Goal: Task Accomplishment & Management: Manage account settings

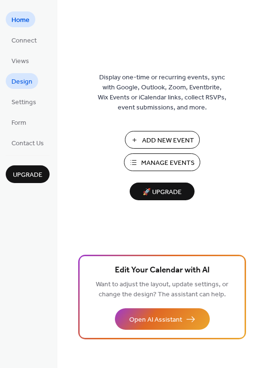
click at [22, 88] on link "Design" at bounding box center [22, 81] width 32 height 16
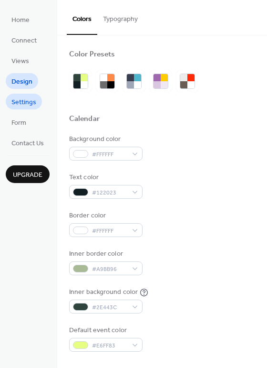
click at [26, 107] on span "Settings" at bounding box center [23, 102] width 25 height 10
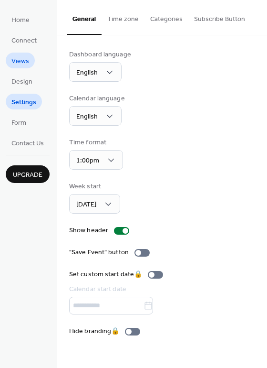
click at [24, 61] on span "Views" at bounding box center [20, 61] width 18 height 10
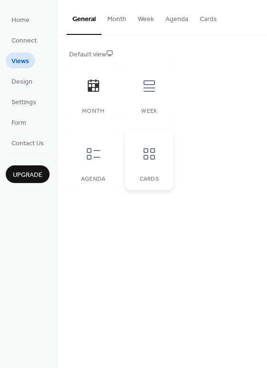
click at [147, 146] on icon at bounding box center [149, 153] width 15 height 15
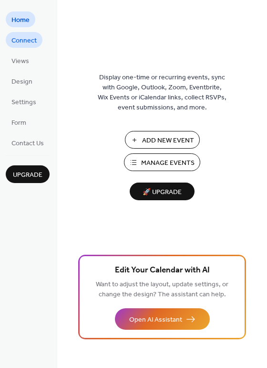
click at [31, 42] on span "Connect" at bounding box center [23, 41] width 25 height 10
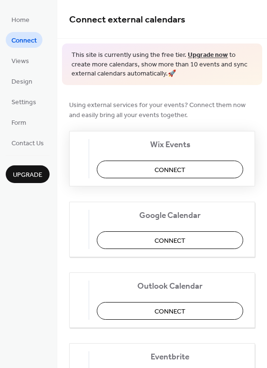
click at [169, 168] on span "Connect" at bounding box center [170, 170] width 31 height 10
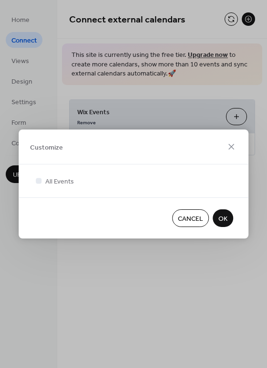
click at [223, 222] on span "OK" at bounding box center [223, 219] width 9 height 10
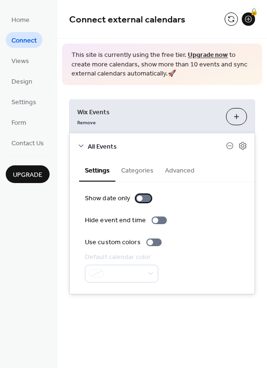
click at [143, 201] on div at bounding box center [143, 198] width 15 height 8
click at [23, 77] on span "Design" at bounding box center [21, 82] width 21 height 10
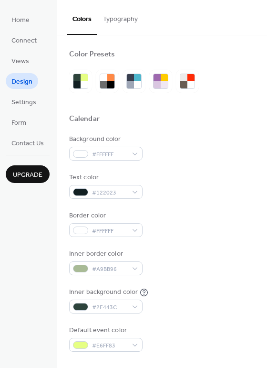
click at [108, 18] on button "Typography" at bounding box center [120, 17] width 46 height 34
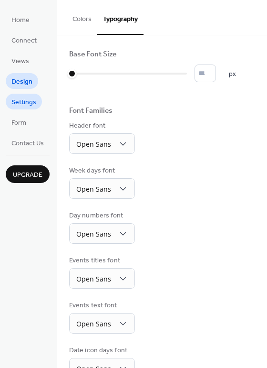
click at [16, 107] on span "Settings" at bounding box center [23, 102] width 25 height 10
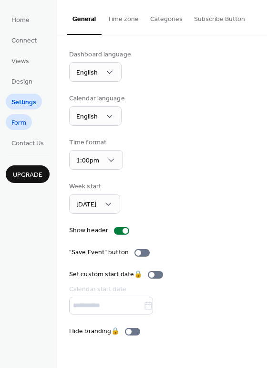
click at [20, 119] on span "Form" at bounding box center [18, 123] width 15 height 10
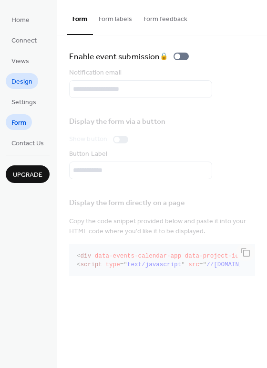
click at [27, 80] on span "Design" at bounding box center [21, 82] width 21 height 10
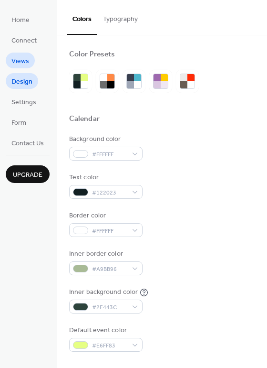
click at [25, 59] on span "Views" at bounding box center [20, 61] width 18 height 10
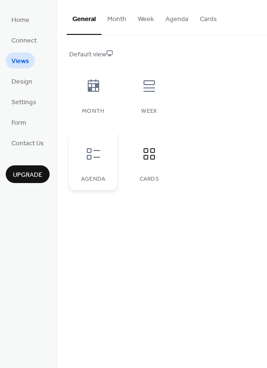
click at [105, 162] on div at bounding box center [93, 153] width 29 height 29
click at [156, 107] on div "Week" at bounding box center [149, 92] width 48 height 60
click at [146, 146] on icon at bounding box center [149, 153] width 15 height 15
click at [125, 21] on button "Month" at bounding box center [117, 17] width 31 height 34
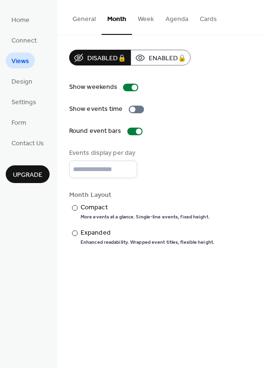
click at [153, 16] on button "Week" at bounding box center [146, 17] width 28 height 34
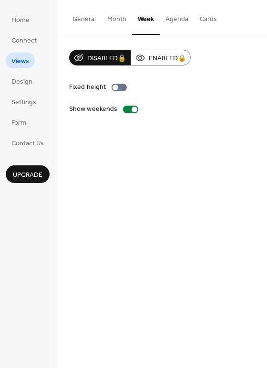
click at [169, 15] on button "Agenda" at bounding box center [177, 17] width 34 height 34
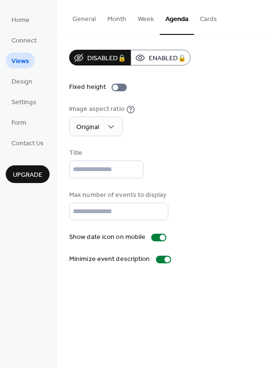
click at [207, 19] on button "Cards" at bounding box center [208, 17] width 29 height 34
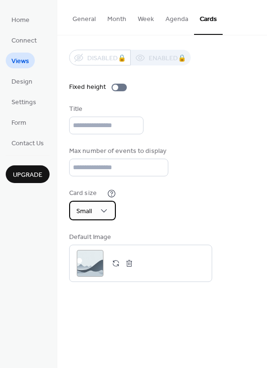
click at [111, 210] on div "Small" at bounding box center [92, 211] width 47 height 20
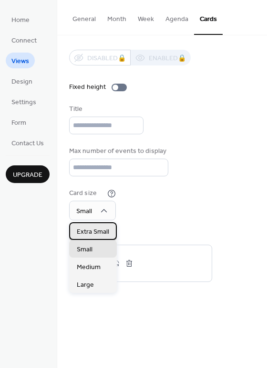
click at [105, 228] on span "Extra Small" at bounding box center [93, 232] width 32 height 10
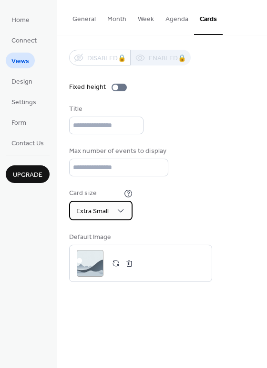
click at [110, 210] on div "Extra Small" at bounding box center [101, 211] width 64 height 20
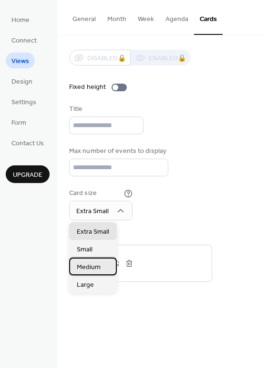
click at [103, 264] on div "Medium" at bounding box center [93, 266] width 48 height 18
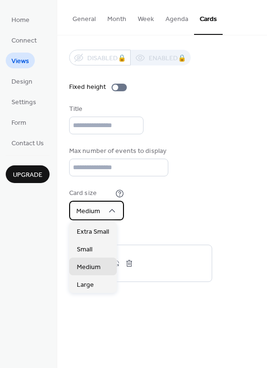
click at [113, 218] on div "Medium" at bounding box center [96, 211] width 55 height 20
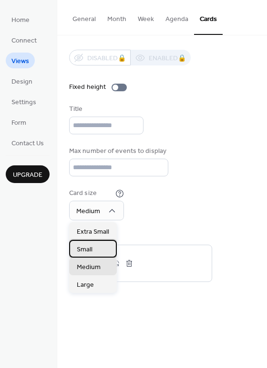
click at [100, 247] on div "Small" at bounding box center [93, 249] width 48 height 18
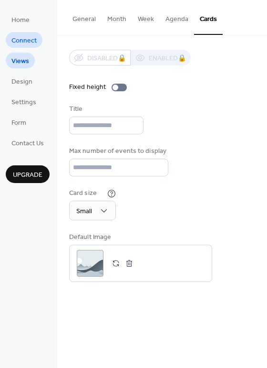
click at [34, 43] on span "Connect" at bounding box center [23, 41] width 25 height 10
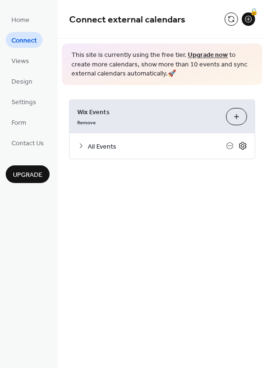
click at [243, 146] on icon at bounding box center [243, 145] width 9 height 9
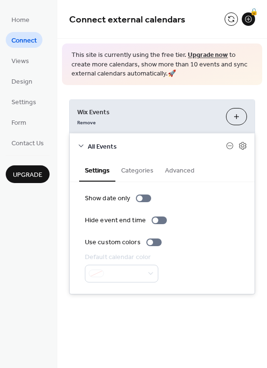
click at [235, 126] on div "Wix Events Remove Customize" at bounding box center [162, 116] width 185 height 33
click at [238, 120] on button "Customize" at bounding box center [236, 116] width 21 height 17
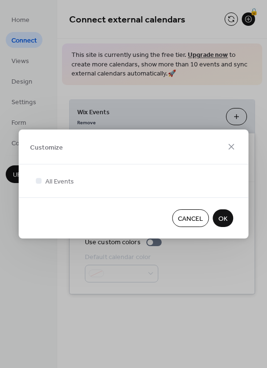
click at [205, 218] on button "Cancel" at bounding box center [190, 218] width 37 height 18
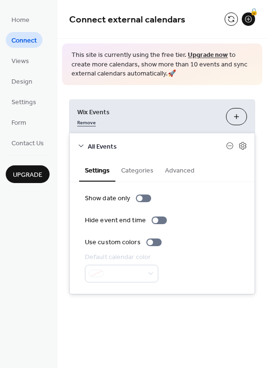
click at [88, 122] on link "Remove" at bounding box center [86, 122] width 19 height 10
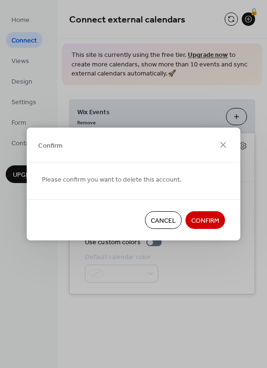
click at [208, 217] on span "Confirm" at bounding box center [206, 221] width 28 height 10
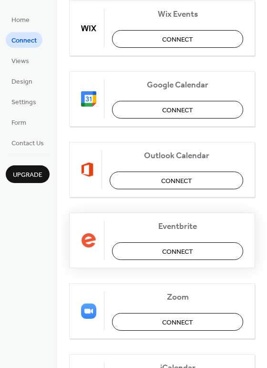
scroll to position [132, 0]
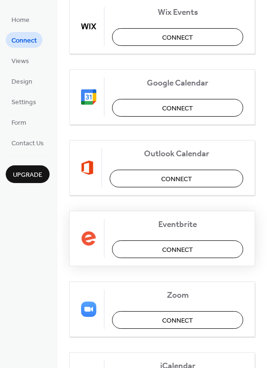
click at [190, 245] on span "Connect" at bounding box center [177, 250] width 31 height 10
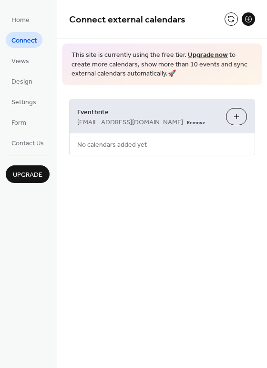
scroll to position [0, 0]
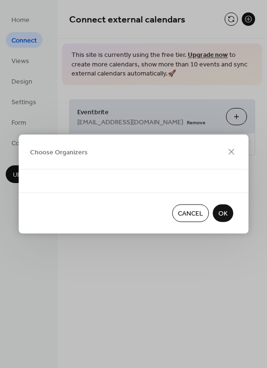
click at [205, 214] on button "Cancel" at bounding box center [190, 213] width 37 height 18
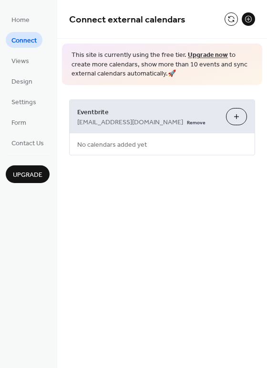
click at [240, 117] on button "Choose Organizers" at bounding box center [236, 116] width 21 height 17
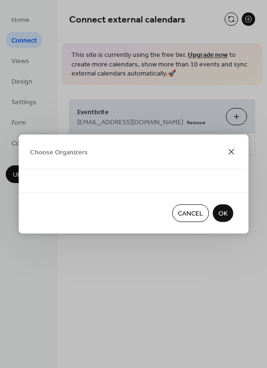
click at [233, 150] on icon at bounding box center [231, 151] width 11 height 11
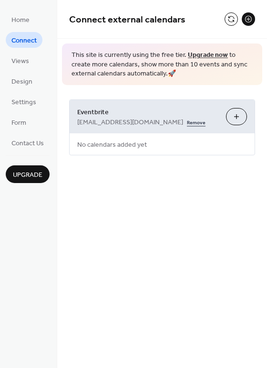
click at [187, 122] on link "Remove" at bounding box center [196, 122] width 19 height 10
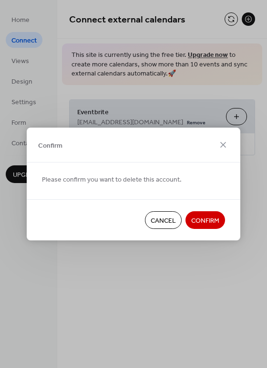
click at [217, 217] on span "Confirm" at bounding box center [206, 221] width 28 height 10
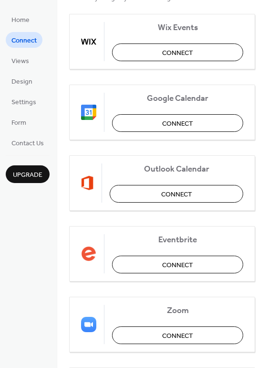
scroll to position [201, 0]
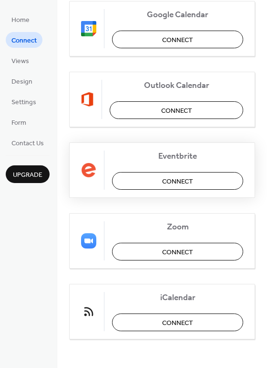
click at [169, 186] on span "Connect" at bounding box center [177, 181] width 31 height 10
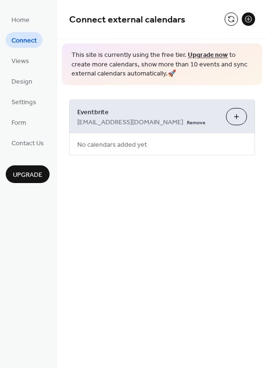
scroll to position [0, 0]
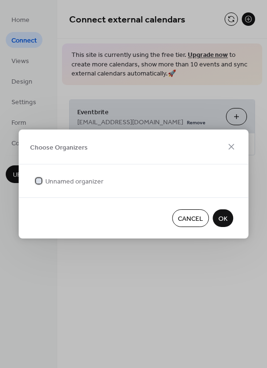
click at [78, 184] on span "Unnamed organizer" at bounding box center [74, 182] width 58 height 10
click at [226, 220] on span "OK" at bounding box center [223, 219] width 9 height 10
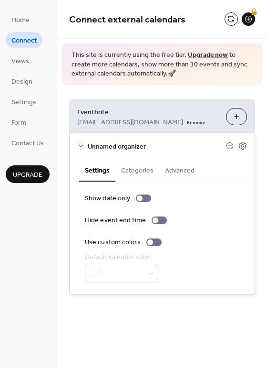
click at [221, 91] on div "**********" at bounding box center [162, 197] width 210 height 224
click at [32, 63] on link "Views" at bounding box center [20, 61] width 29 height 16
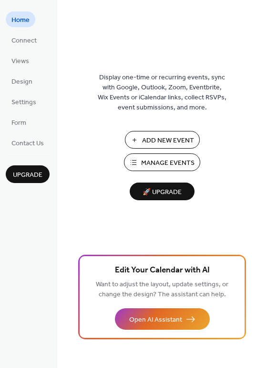
click at [167, 145] on span "Add New Event" at bounding box center [168, 141] width 52 height 10
click at [29, 87] on span "Design" at bounding box center [21, 82] width 21 height 10
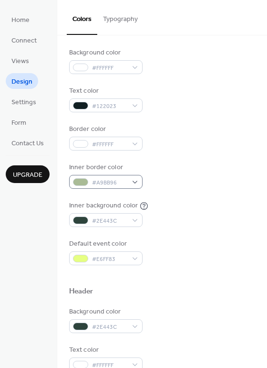
scroll to position [177, 0]
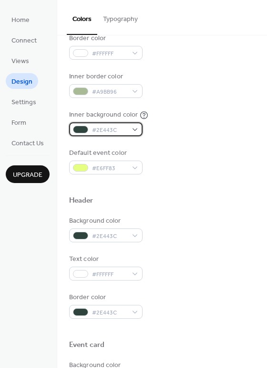
click at [119, 130] on span "#2E443C" at bounding box center [109, 130] width 35 height 10
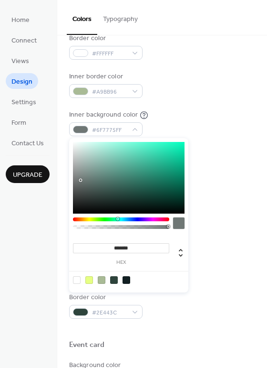
drag, startPoint x: 114, startPoint y: 157, endPoint x: 57, endPoint y: 144, distance: 57.9
click at [58, 145] on body "Home Connect Views Design Settings Form Contact Us Upgrade Design Upgrade Color…" at bounding box center [133, 184] width 267 height 368
type input "*******"
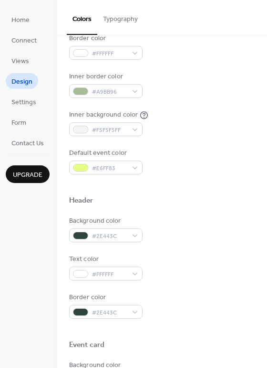
click at [191, 122] on div "Inner background color #F5F5F5FF" at bounding box center [162, 123] width 186 height 26
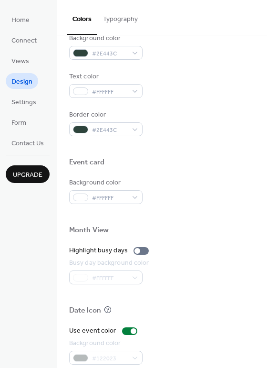
scroll to position [409, 0]
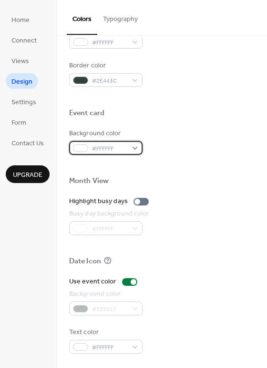
click at [87, 148] on div at bounding box center [80, 148] width 15 height 8
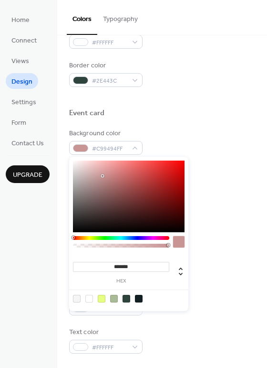
click at [102, 176] on div at bounding box center [129, 196] width 112 height 72
drag, startPoint x: 98, startPoint y: 173, endPoint x: 66, endPoint y: 153, distance: 38.0
click at [66, 153] on body "Home Connect Views Design Settings Form Contact Us Upgrade Design Upgrade Color…" at bounding box center [133, 184] width 267 height 368
type input "*******"
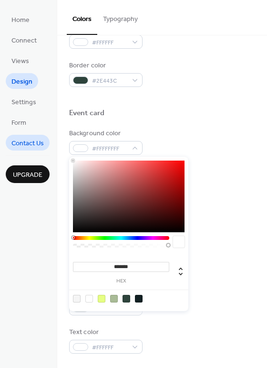
drag, startPoint x: 83, startPoint y: 162, endPoint x: 40, endPoint y: 138, distance: 49.6
click at [40, 138] on body "Home Connect Views Design Settings Form Contact Us Upgrade Design Upgrade Color…" at bounding box center [133, 184] width 267 height 368
click at [190, 155] on div at bounding box center [162, 165] width 186 height 21
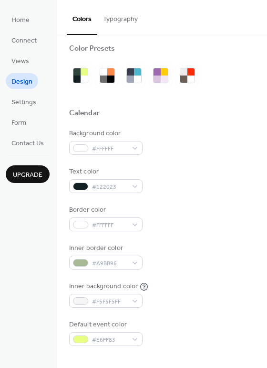
scroll to position [0, 0]
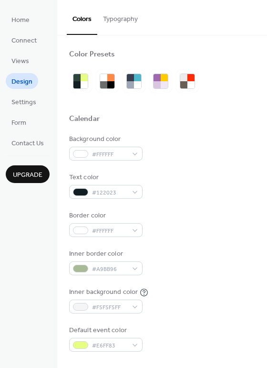
drag, startPoint x: 40, startPoint y: 63, endPoint x: 34, endPoint y: 62, distance: 5.8
click at [38, 63] on ul "Home Connect Views Design Settings Form Contact Us" at bounding box center [28, 80] width 44 height 139
click at [33, 62] on link "Views" at bounding box center [20, 61] width 29 height 16
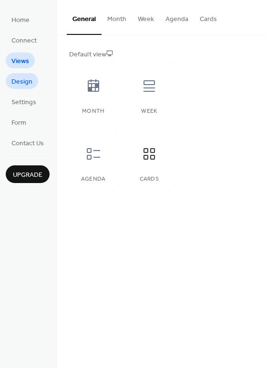
click at [16, 79] on span "Design" at bounding box center [21, 82] width 21 height 10
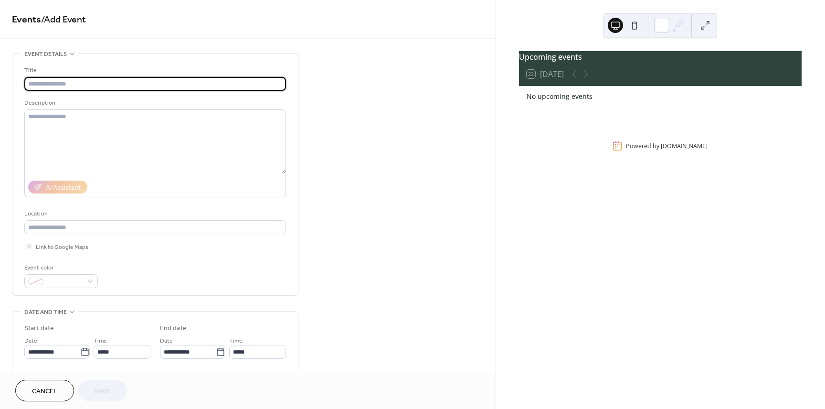
paste input "**********"
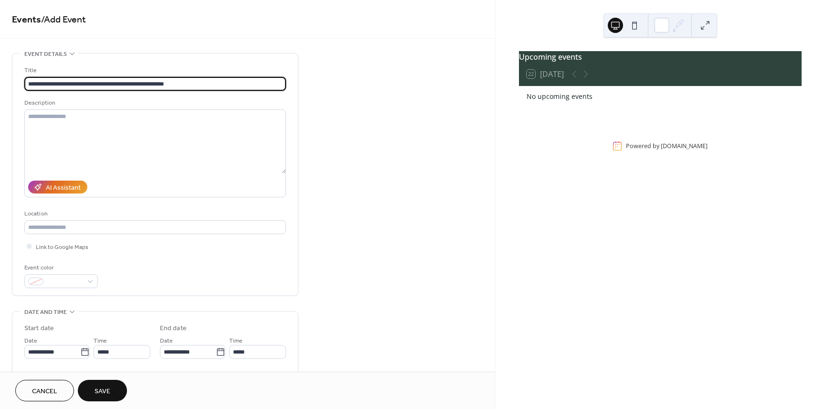
type input "**********"
click at [97, 115] on textarea at bounding box center [155, 141] width 262 height 64
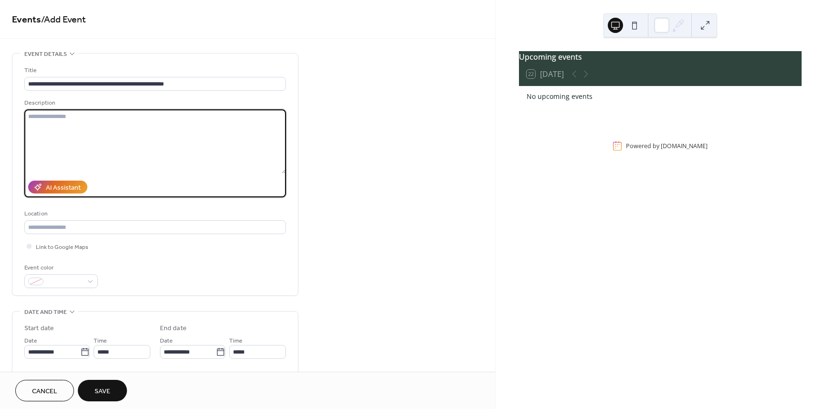
paste textarea "**********"
type textarea "**********"
click at [77, 190] on div "AI Assistant" at bounding box center [63, 188] width 35 height 10
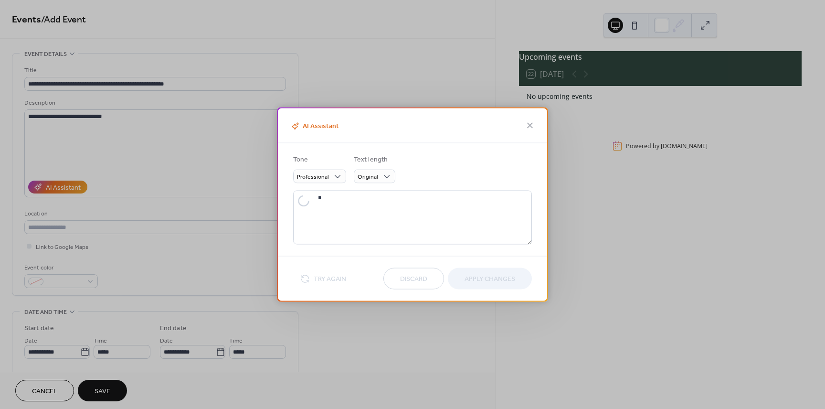
type textarea "**********"
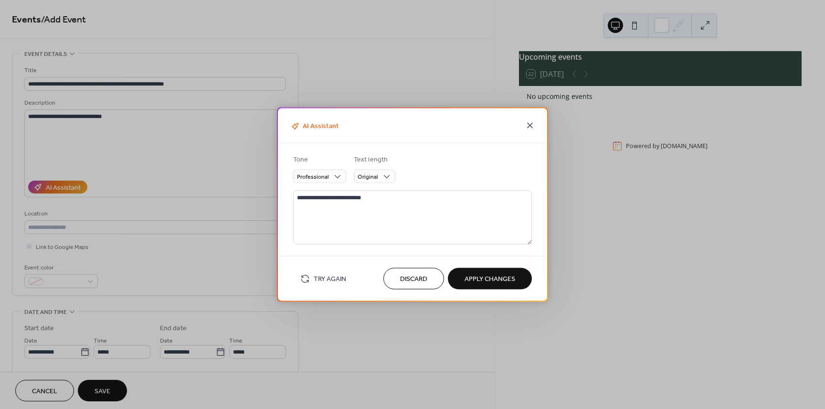
click at [529, 126] on icon at bounding box center [530, 126] width 6 height 6
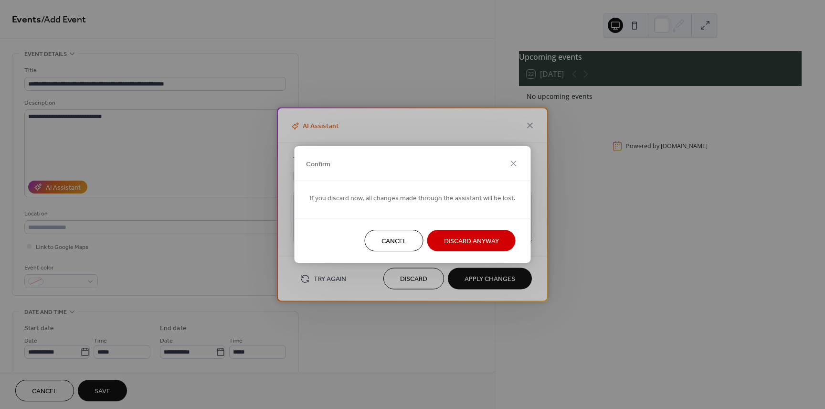
click at [474, 246] on span "Discard Anyway" at bounding box center [471, 241] width 55 height 10
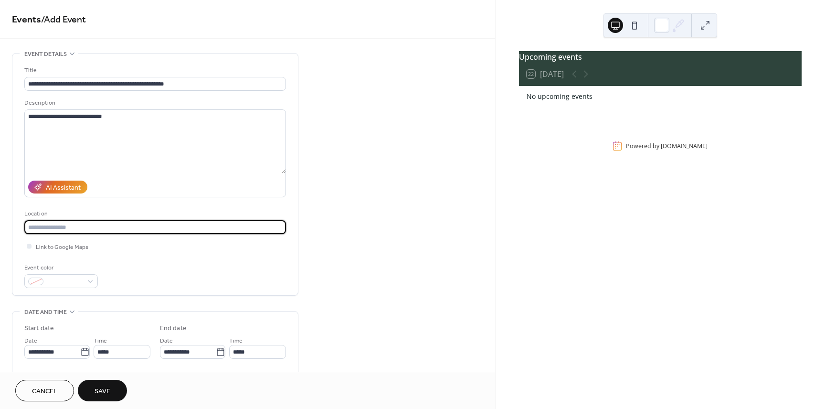
click at [193, 227] on input "text" at bounding box center [155, 227] width 262 height 14
paste input "**********"
type input "**********"
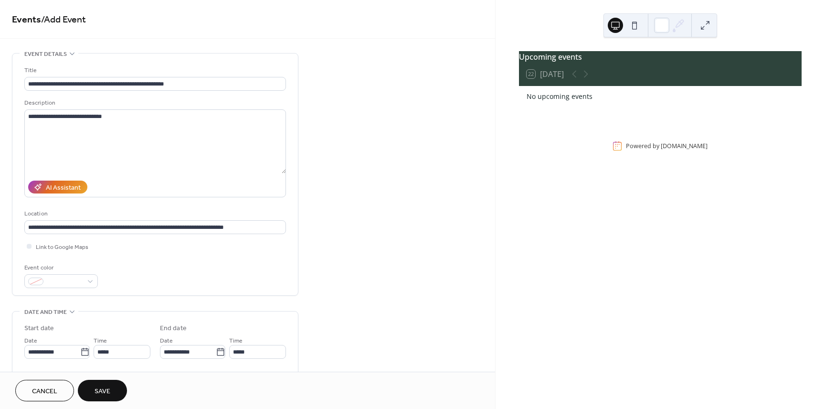
click at [22, 247] on div "**********" at bounding box center [155, 174] width 286 height 242
click at [32, 246] on div at bounding box center [29, 246] width 10 height 10
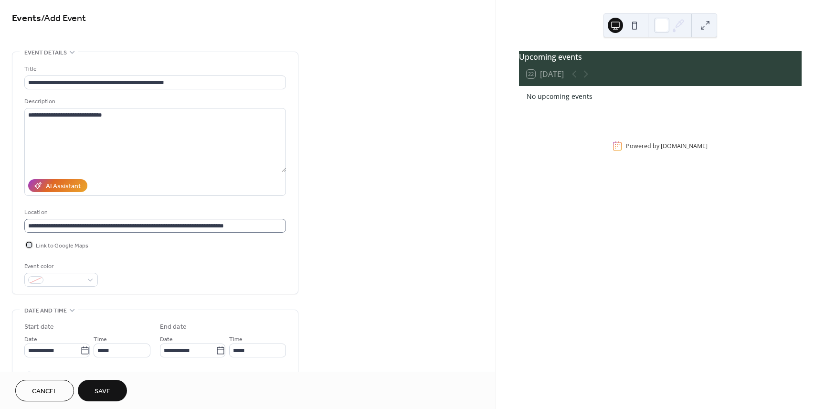
scroll to position [4, 0]
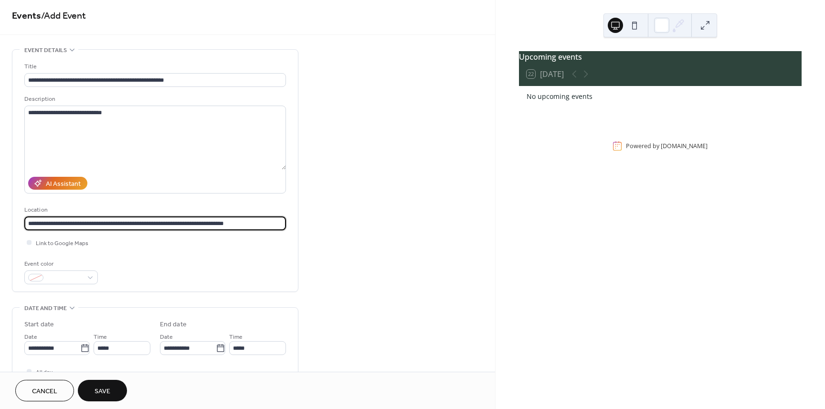
click at [248, 219] on input "**********" at bounding box center [155, 223] width 262 height 14
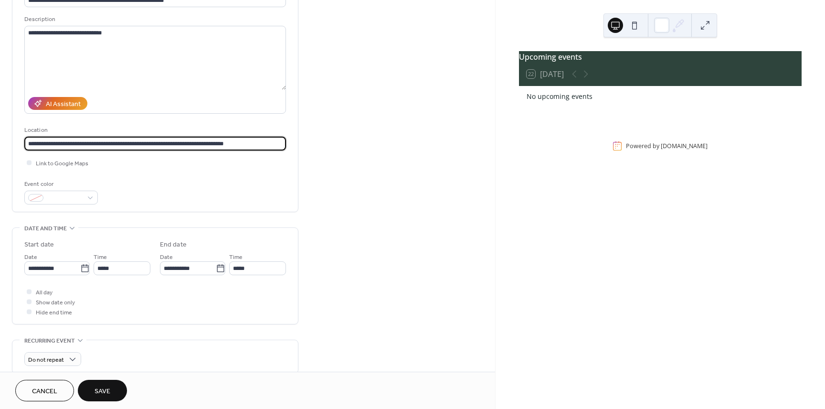
scroll to position [85, 0]
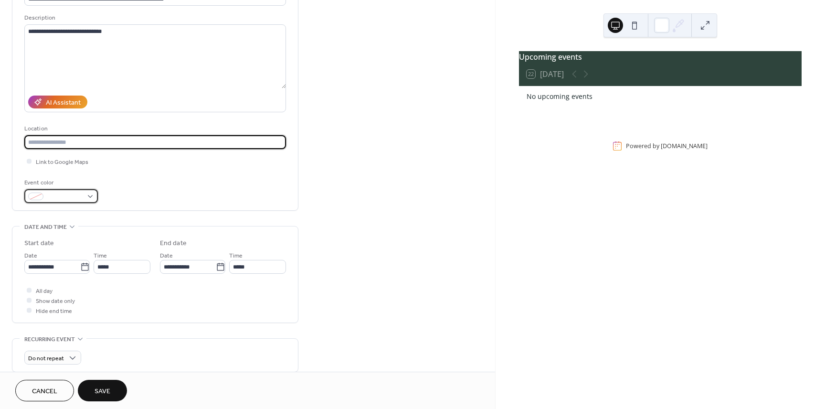
click at [79, 199] on span at bounding box center [64, 197] width 35 height 10
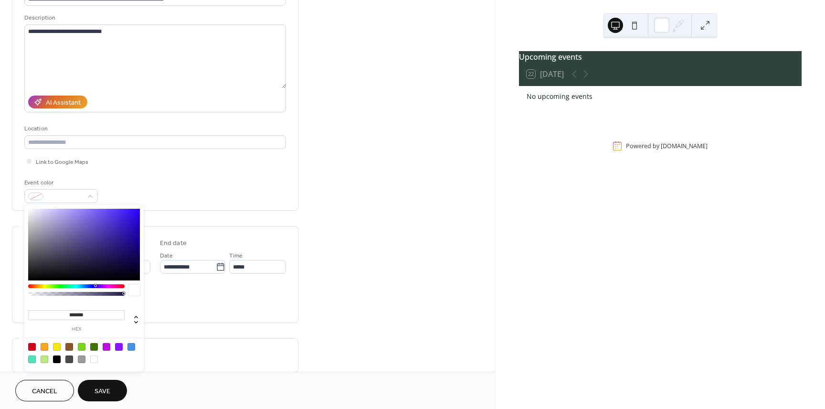
click at [146, 191] on div "Event color" at bounding box center [155, 190] width 262 height 25
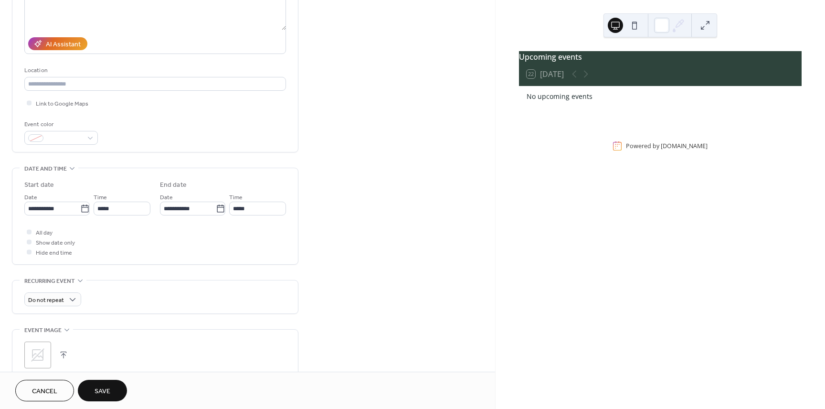
scroll to position [165, 0]
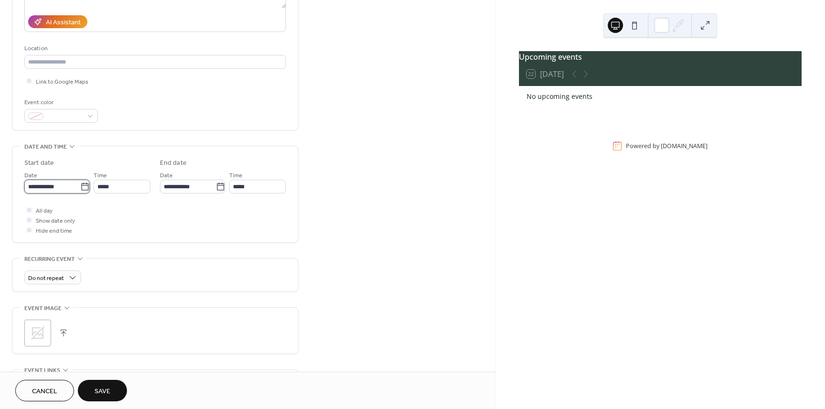
click at [60, 190] on input "**********" at bounding box center [52, 187] width 56 height 14
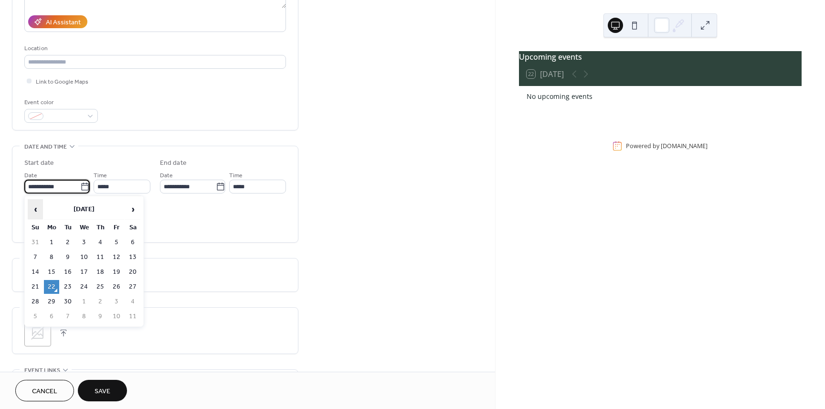
click at [35, 211] on span "‹" at bounding box center [35, 209] width 14 height 19
click at [132, 214] on span "›" at bounding box center [133, 209] width 14 height 19
click at [137, 210] on span "›" at bounding box center [133, 209] width 14 height 19
click at [127, 286] on td "22" at bounding box center [132, 287] width 15 height 14
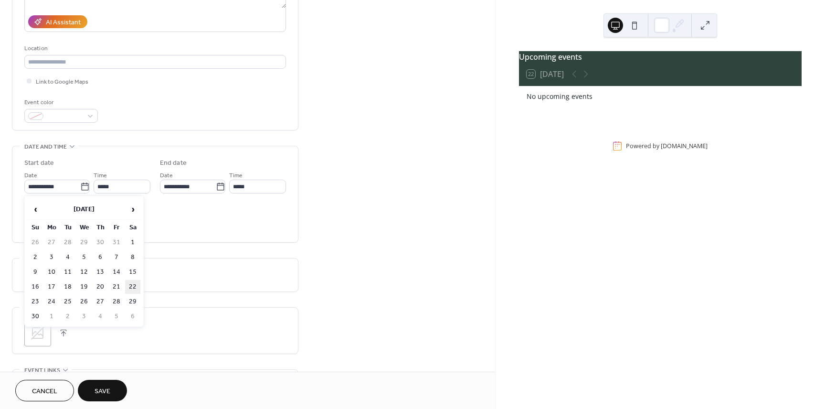
type input "**********"
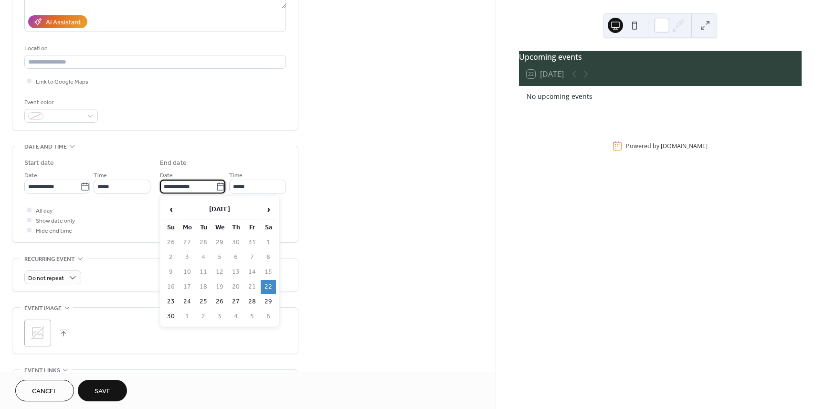
click at [210, 187] on input "**********" at bounding box center [188, 187] width 56 height 14
click at [167, 299] on td "23" at bounding box center [170, 302] width 15 height 14
type input "**********"
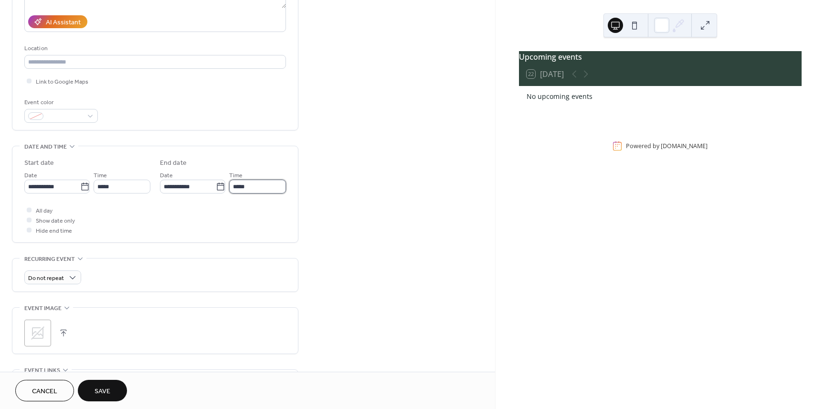
click at [242, 185] on input "*****" at bounding box center [257, 187] width 57 height 14
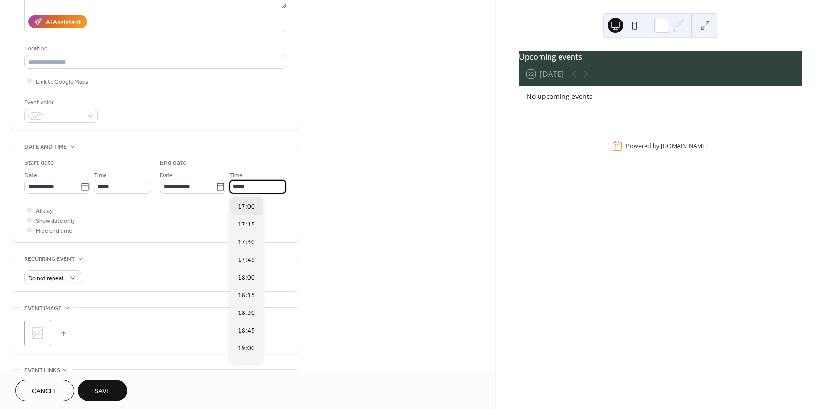
scroll to position [1199, 0]
click at [241, 204] on span "17:00" at bounding box center [246, 208] width 17 height 10
type input "*****"
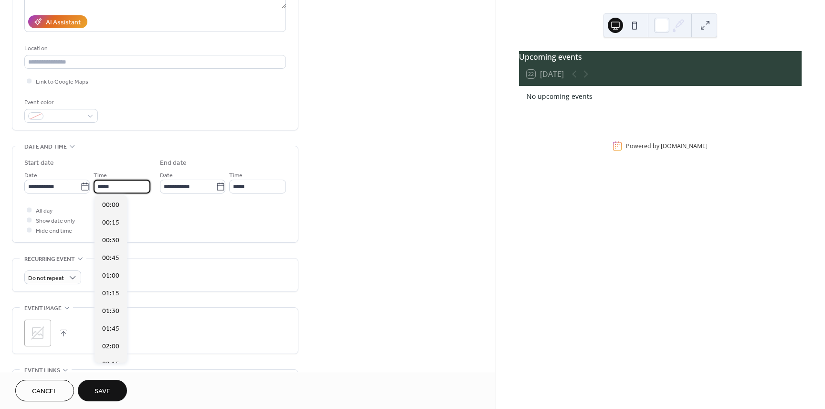
click at [128, 186] on input "*****" at bounding box center [122, 187] width 57 height 14
click at [107, 263] on span "09:00" at bounding box center [110, 265] width 17 height 10
type input "*****"
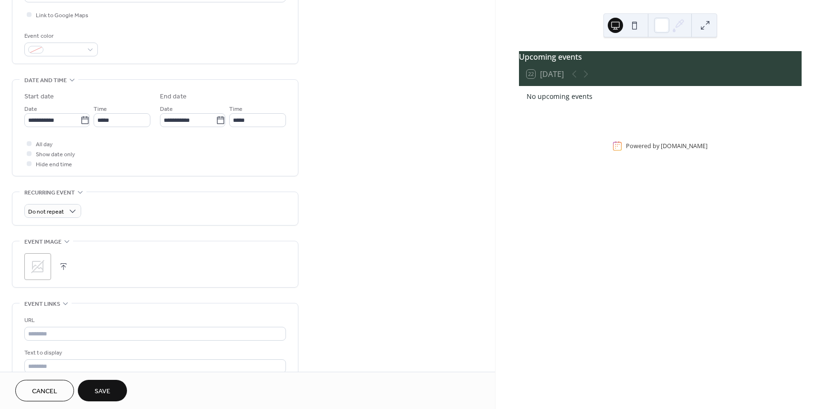
scroll to position [282, 0]
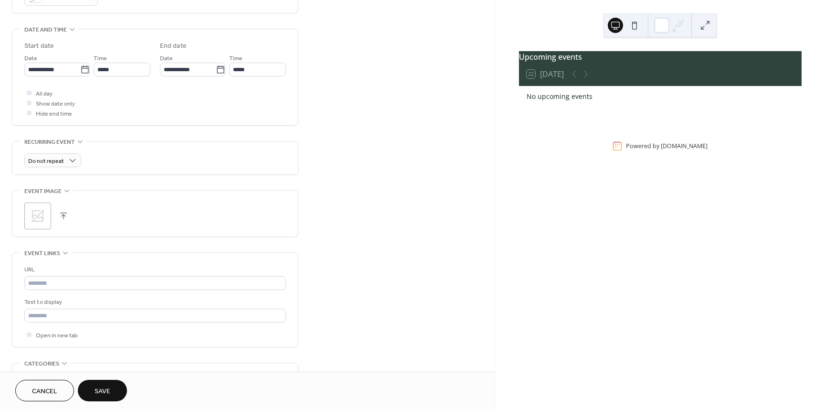
click at [39, 225] on div ";" at bounding box center [37, 216] width 27 height 27
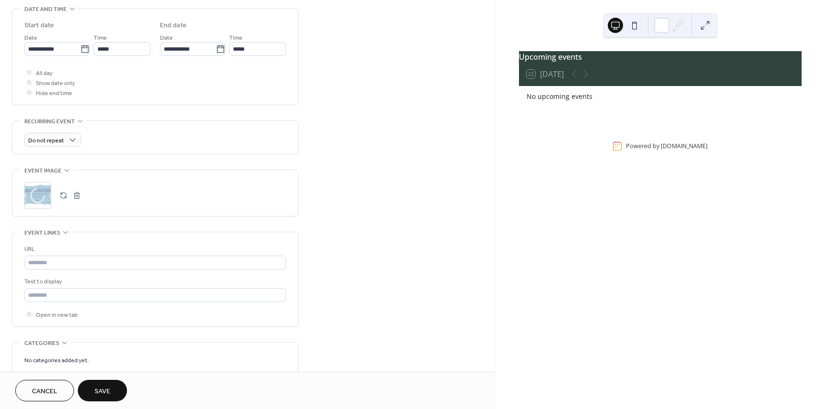
scroll to position [348, 0]
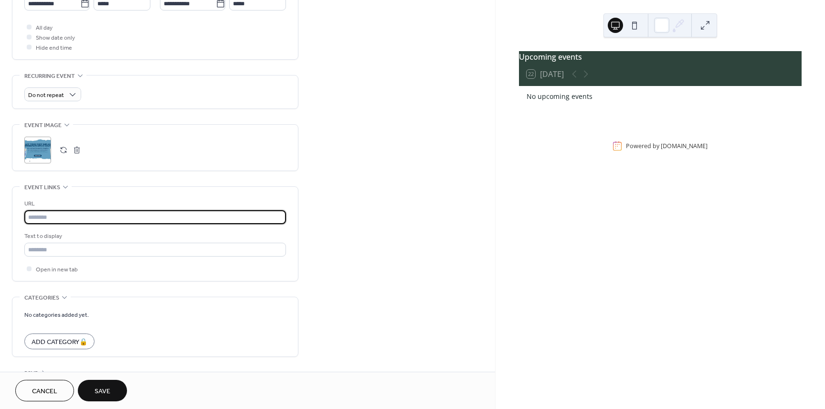
click at [112, 217] on input "text" at bounding box center [155, 217] width 262 height 14
paste input "**********"
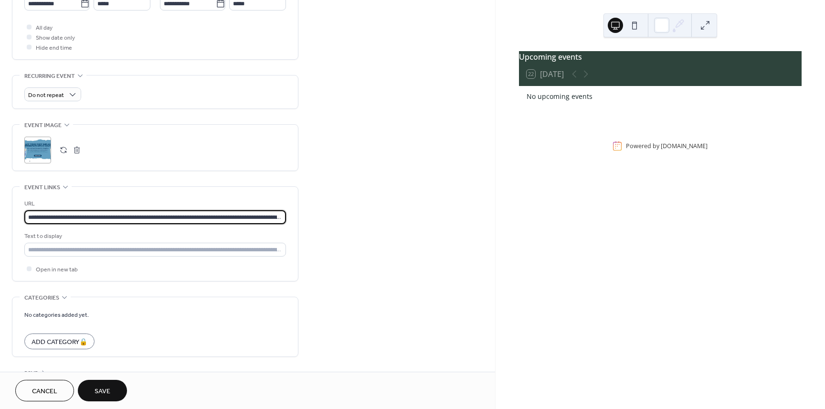
scroll to position [0, 34]
type input "**********"
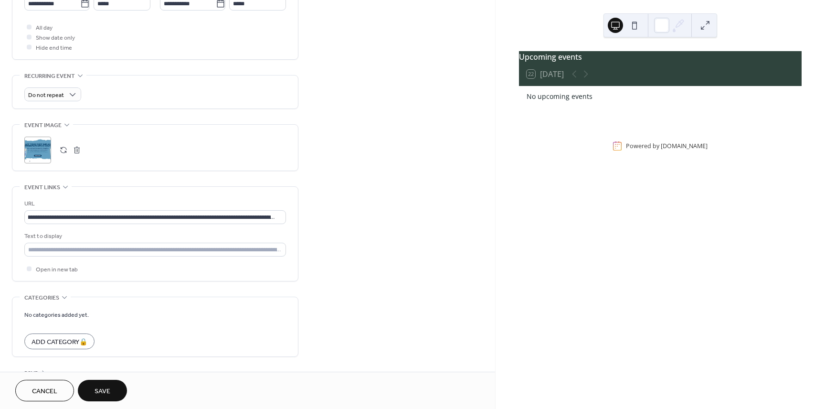
click at [376, 259] on div "**********" at bounding box center [247, 54] width 495 height 698
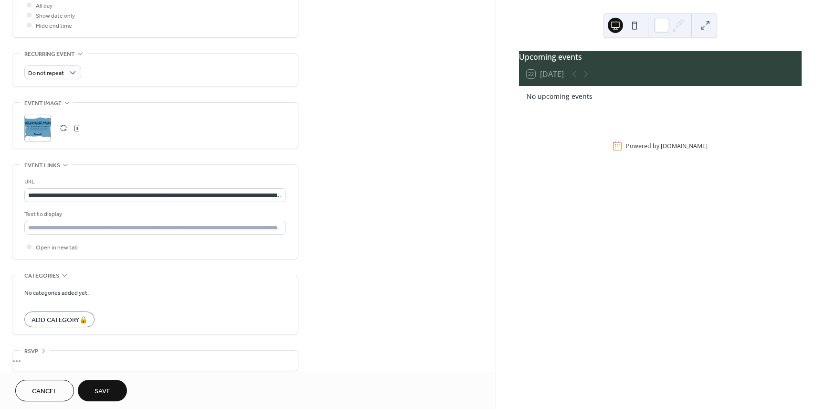
scroll to position [379, 0]
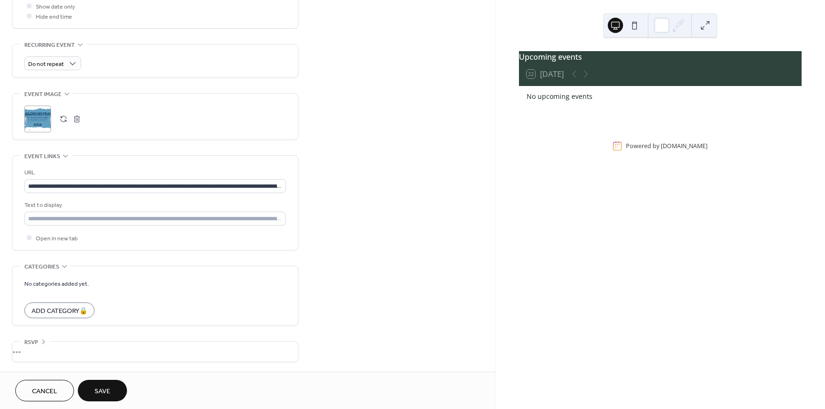
click at [102, 388] on span "Save" at bounding box center [103, 391] width 16 height 10
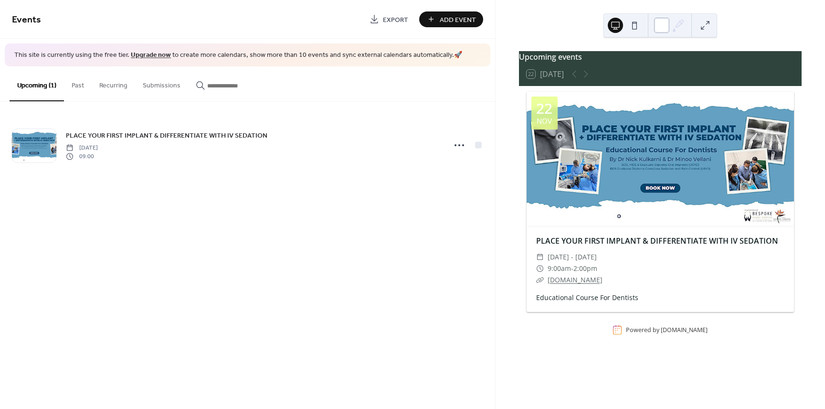
click at [658, 28] on div at bounding box center [661, 25] width 15 height 15
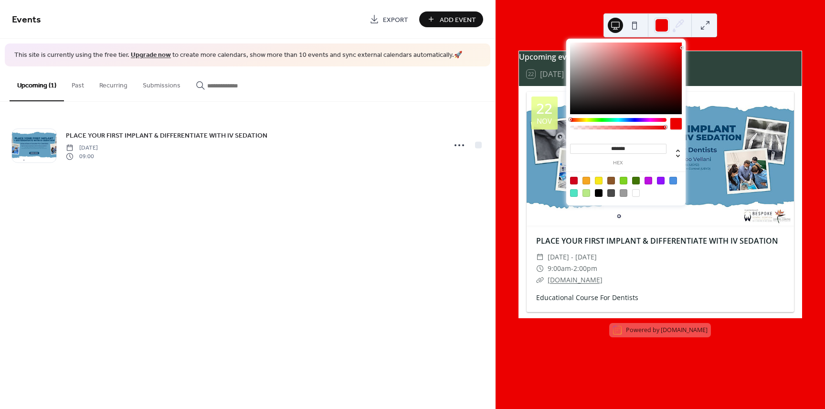
type input "*******"
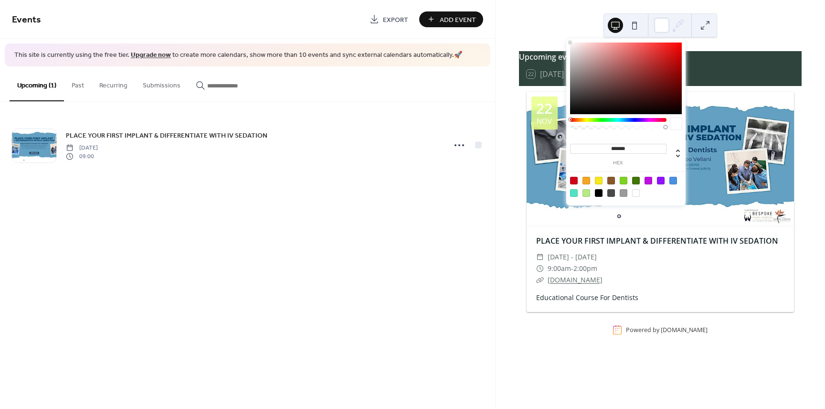
drag, startPoint x: 653, startPoint y: 53, endPoint x: 523, endPoint y: 39, distance: 130.7
click at [523, 39] on body "Events Export Add Event This site is currently using the free tier. Upgrade now…" at bounding box center [412, 204] width 825 height 409
click at [586, 23] on div "Upcoming events 22 Today 22 Nov PLACE YOUR FIRST IMPLANT & DIFFERENTIATE WITH I…" at bounding box center [661, 204] width 330 height 409
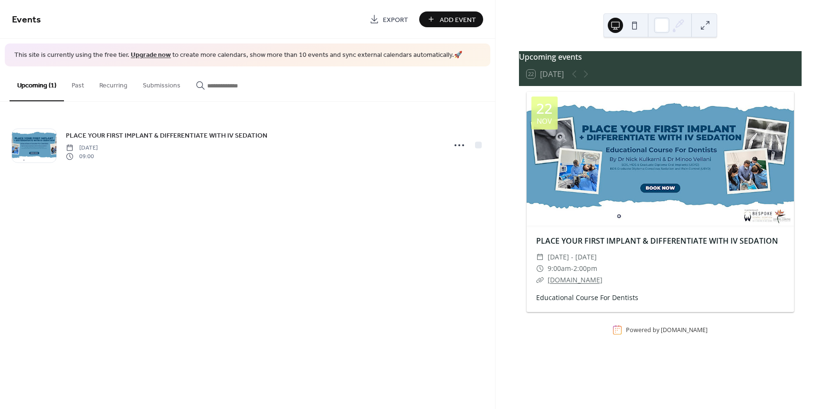
click at [701, 22] on button at bounding box center [705, 25] width 15 height 15
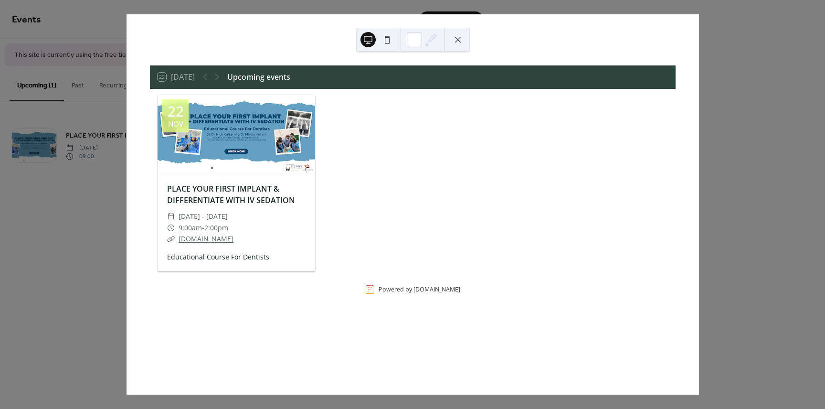
click at [461, 44] on button at bounding box center [457, 39] width 15 height 15
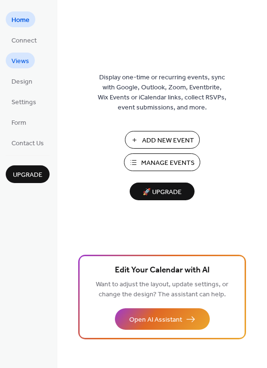
click at [25, 61] on span "Views" at bounding box center [20, 61] width 18 height 10
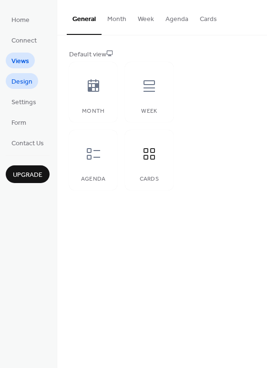
click at [29, 78] on span "Design" at bounding box center [21, 82] width 21 height 10
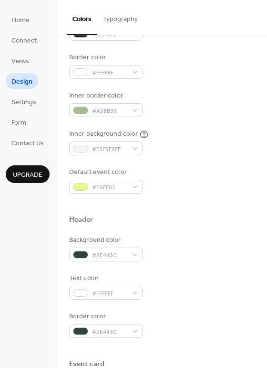
scroll to position [164, 0]
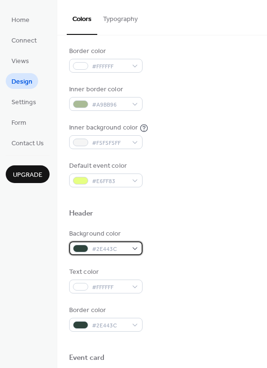
click at [99, 252] on span "#2E443C" at bounding box center [109, 249] width 35 height 10
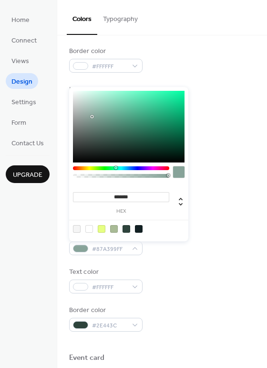
type input "*******"
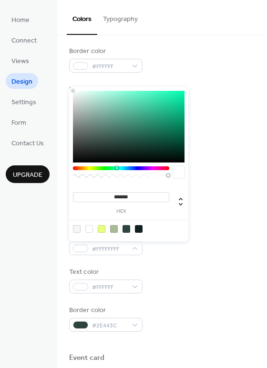
drag, startPoint x: 107, startPoint y: 140, endPoint x: 68, endPoint y: 83, distance: 69.8
click at [68, 83] on body "Home Connect Views Design Settings Form Contact Us Upgrade Design Upgrade Color…" at bounding box center [133, 184] width 267 height 368
click at [185, 282] on div "Text color #FFFFFF" at bounding box center [162, 280] width 186 height 26
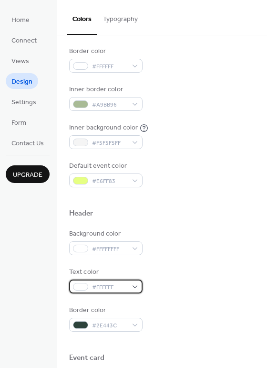
click at [79, 291] on div "#FFFFFF" at bounding box center [106, 286] width 74 height 14
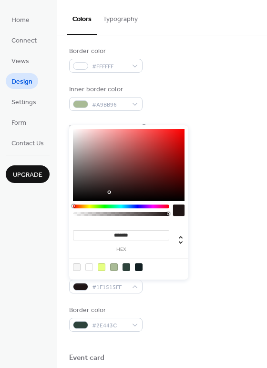
type input "*******"
drag, startPoint x: 107, startPoint y: 192, endPoint x: 51, endPoint y: 209, distance: 58.5
click at [51, 209] on body "Home Connect Views Design Settings Form Contact Us Upgrade Design Upgrade Color…" at bounding box center [133, 184] width 267 height 368
click at [62, 206] on div "Color Presets Calendar Background color #FFFFFF Text color #122023 Border color…" at bounding box center [162, 241] width 210 height 741
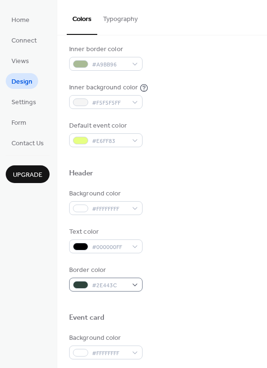
scroll to position [205, 0]
click at [86, 286] on div at bounding box center [80, 284] width 15 height 8
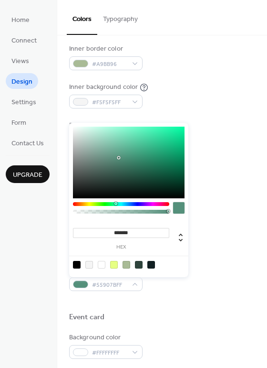
type input "*******"
drag, startPoint x: 119, startPoint y: 158, endPoint x: 52, endPoint y: 111, distance: 81.7
click at [52, 112] on body "Home Connect Views Design Settings Form Contact Us Upgrade Design Upgrade Color…" at bounding box center [133, 184] width 267 height 368
click at [195, 252] on div "Text color #000000FF" at bounding box center [162, 239] width 186 height 26
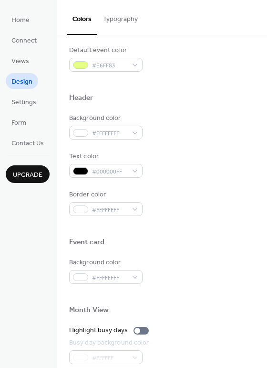
scroll to position [280, 0]
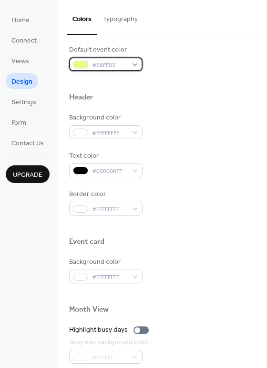
click at [85, 65] on div at bounding box center [80, 65] width 15 height 8
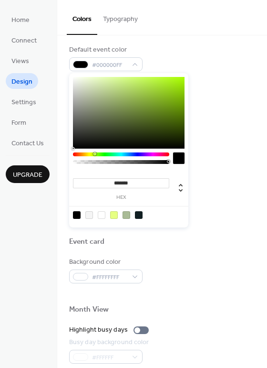
drag, startPoint x: 101, startPoint y: 106, endPoint x: 47, endPoint y: 178, distance: 90.0
click at [47, 178] on body "Home Connect Views Design Settings Form Contact Us Upgrade Design Upgrade Color…" at bounding box center [133, 184] width 267 height 368
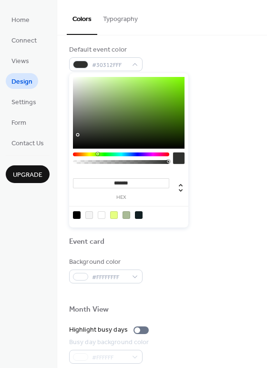
type input "*******"
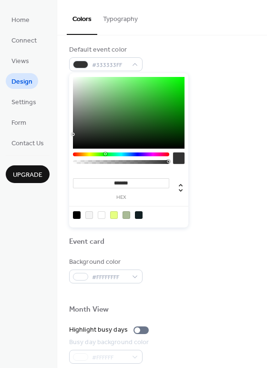
drag, startPoint x: 133, startPoint y: 115, endPoint x: 73, endPoint y: 134, distance: 63.3
click at [73, 134] on div at bounding box center [129, 113] width 112 height 72
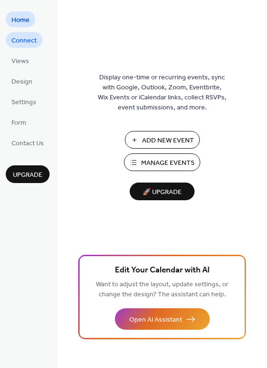
click at [29, 43] on span "Connect" at bounding box center [23, 41] width 25 height 10
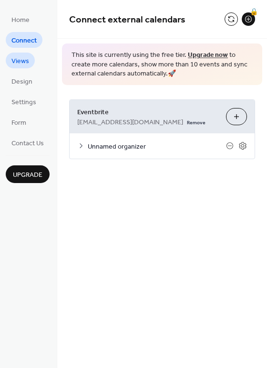
click at [32, 57] on link "Views" at bounding box center [20, 61] width 29 height 16
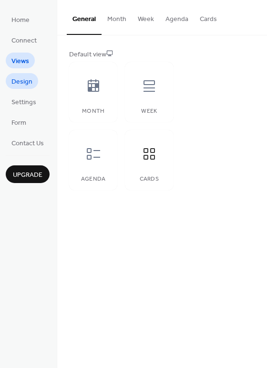
click at [15, 87] on span "Design" at bounding box center [21, 82] width 21 height 10
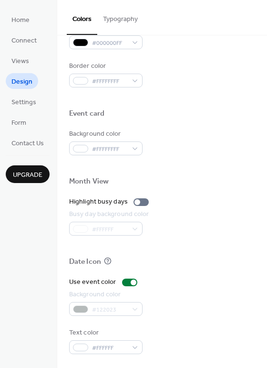
scroll to position [409, 0]
click at [32, 106] on span "Settings" at bounding box center [23, 102] width 25 height 10
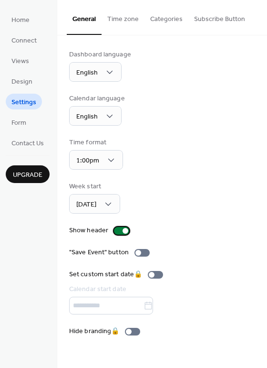
click at [123, 229] on div at bounding box center [126, 231] width 6 height 6
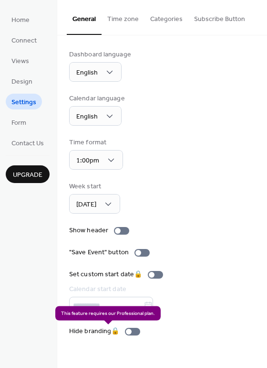
click at [132, 332] on div "Hide branding 🔒" at bounding box center [106, 331] width 75 height 10
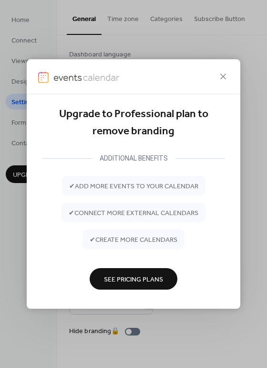
click at [140, 284] on span "See Pricing Plans" at bounding box center [133, 279] width 59 height 10
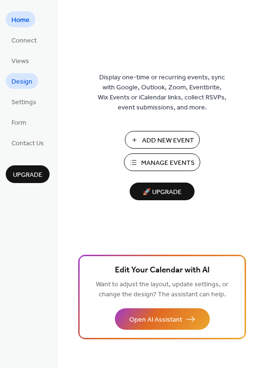
click at [32, 79] on link "Design" at bounding box center [22, 81] width 32 height 16
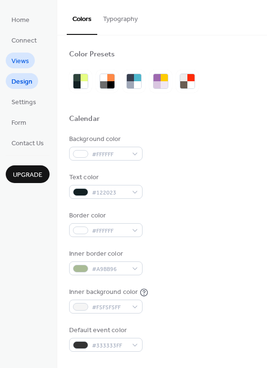
click at [31, 64] on link "Views" at bounding box center [20, 61] width 29 height 16
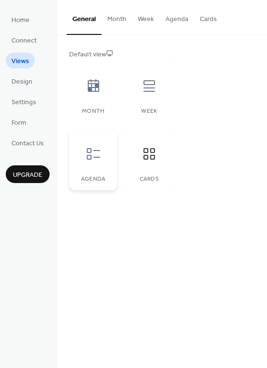
click at [96, 158] on icon at bounding box center [93, 153] width 15 height 15
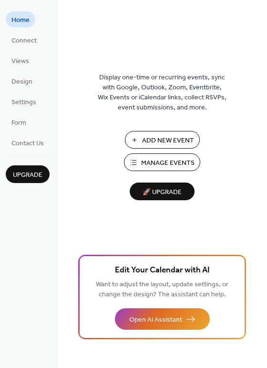
click at [34, 61] on ul "Home Connect Views Design Settings Form Contact Us" at bounding box center [28, 80] width 44 height 139
click at [30, 63] on link "Views" at bounding box center [20, 61] width 29 height 16
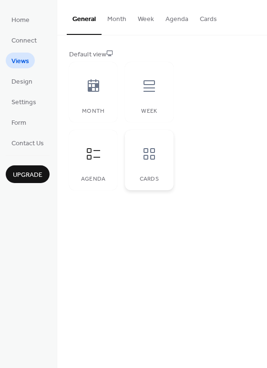
click at [142, 152] on icon at bounding box center [149, 153] width 15 height 15
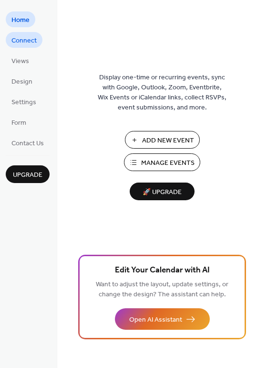
click at [21, 41] on span "Connect" at bounding box center [23, 41] width 25 height 10
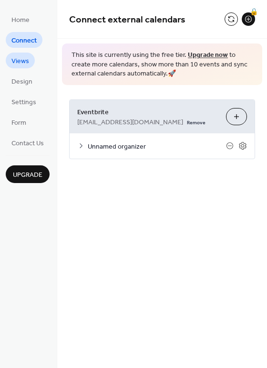
click at [27, 60] on span "Views" at bounding box center [20, 61] width 18 height 10
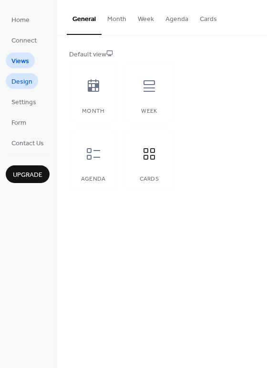
click at [32, 81] on link "Design" at bounding box center [22, 81] width 32 height 16
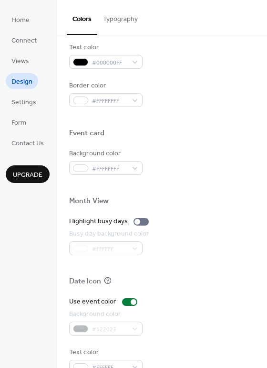
scroll to position [409, 0]
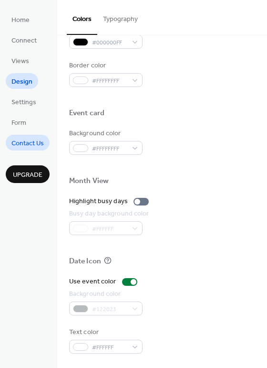
click at [11, 142] on link "Contact Us" at bounding box center [28, 143] width 44 height 16
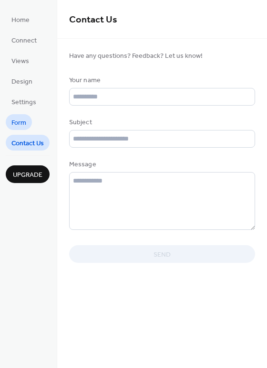
click at [26, 119] on link "Form" at bounding box center [19, 122] width 26 height 16
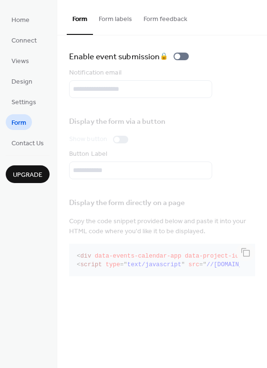
click at [30, 110] on ul "Home Connect Views Design Settings Form Contact Us" at bounding box center [28, 80] width 44 height 139
click at [30, 102] on span "Settings" at bounding box center [23, 102] width 25 height 10
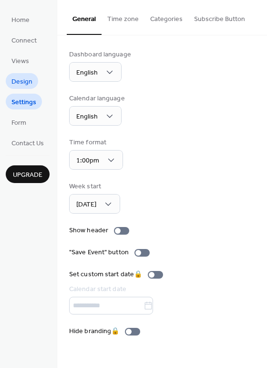
click at [28, 83] on span "Design" at bounding box center [21, 82] width 21 height 10
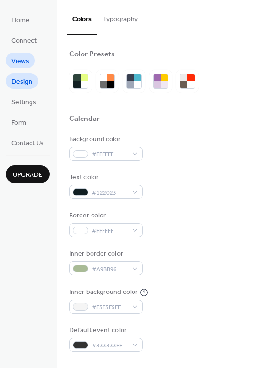
click at [29, 65] on link "Views" at bounding box center [20, 61] width 29 height 16
